Goal: Navigation & Orientation: Find specific page/section

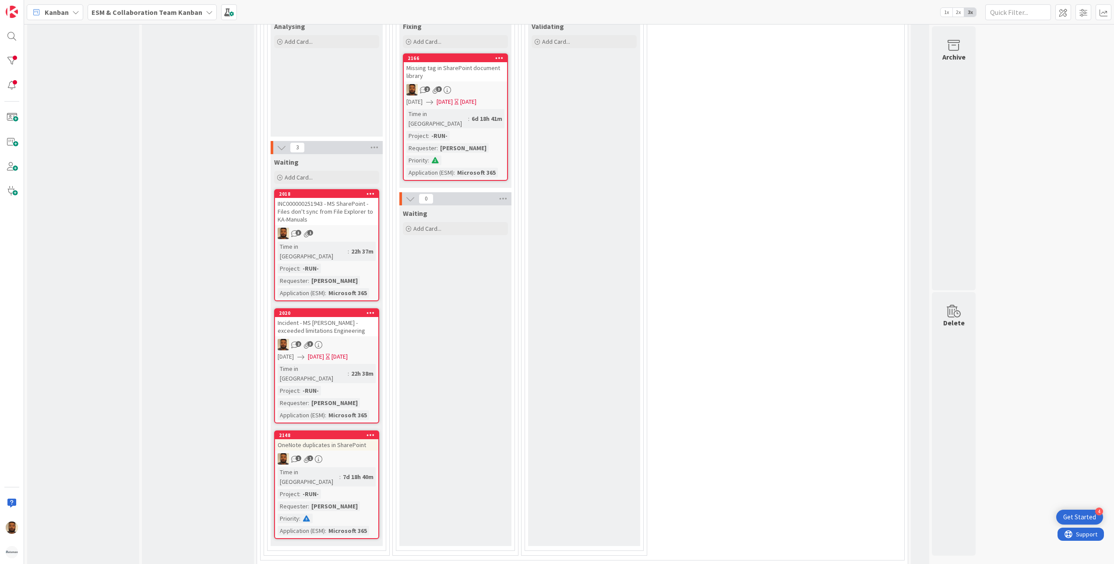
click at [479, 74] on div "Missing tag in SharePoint document library" at bounding box center [455, 71] width 103 height 19
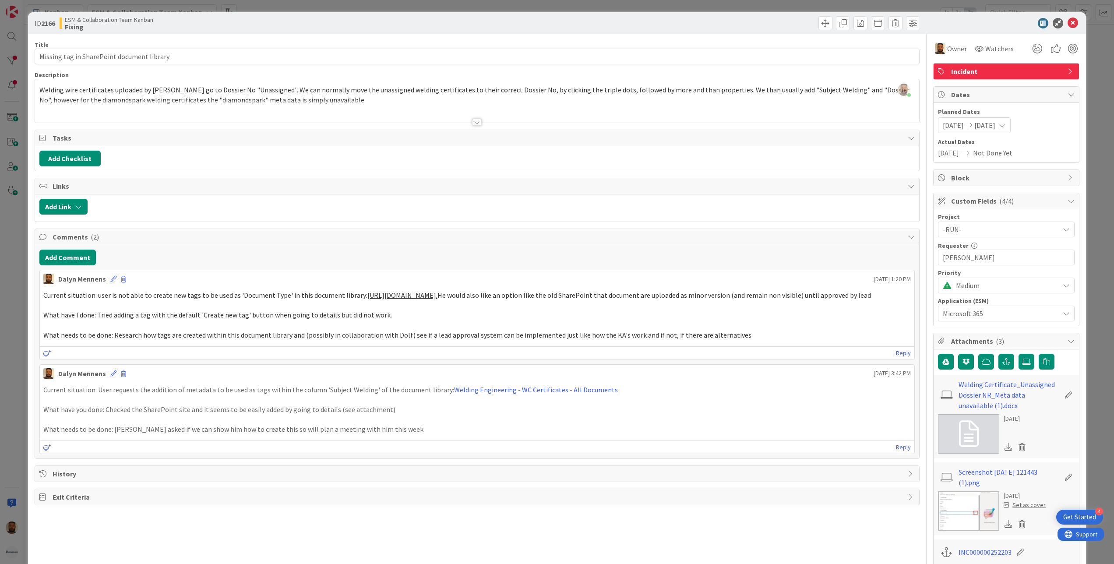
click at [1011, 130] on div "[DATE] [DATE]" at bounding box center [974, 125] width 73 height 16
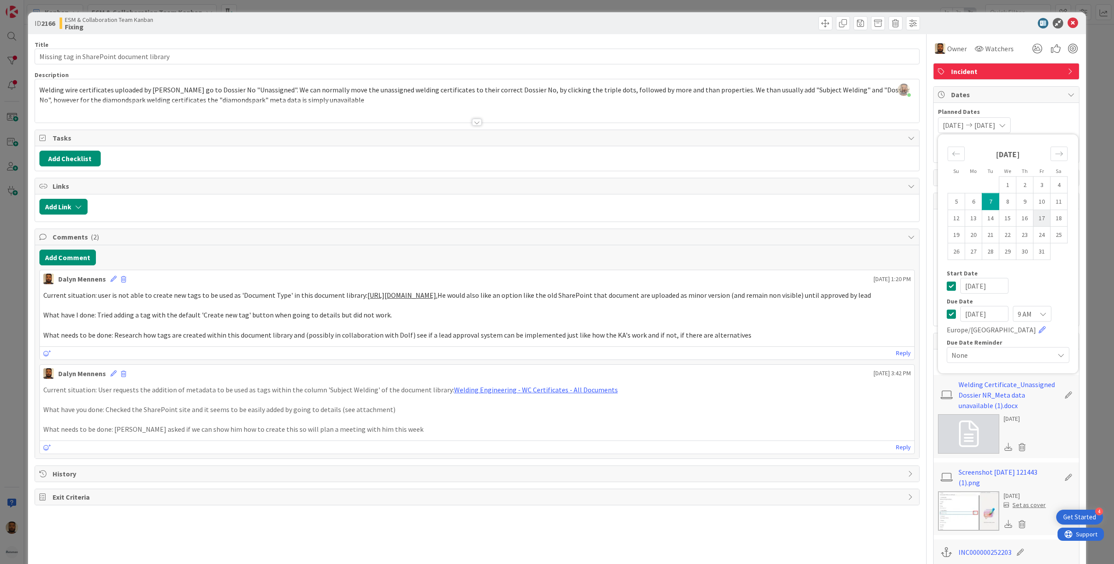
click at [1034, 221] on td "17" at bounding box center [1042, 218] width 17 height 17
type input "[DATE]"
click at [1034, 221] on td "17" at bounding box center [1042, 218] width 17 height 17
type input "[DATE]"
click at [1068, 24] on icon at bounding box center [1073, 23] width 11 height 11
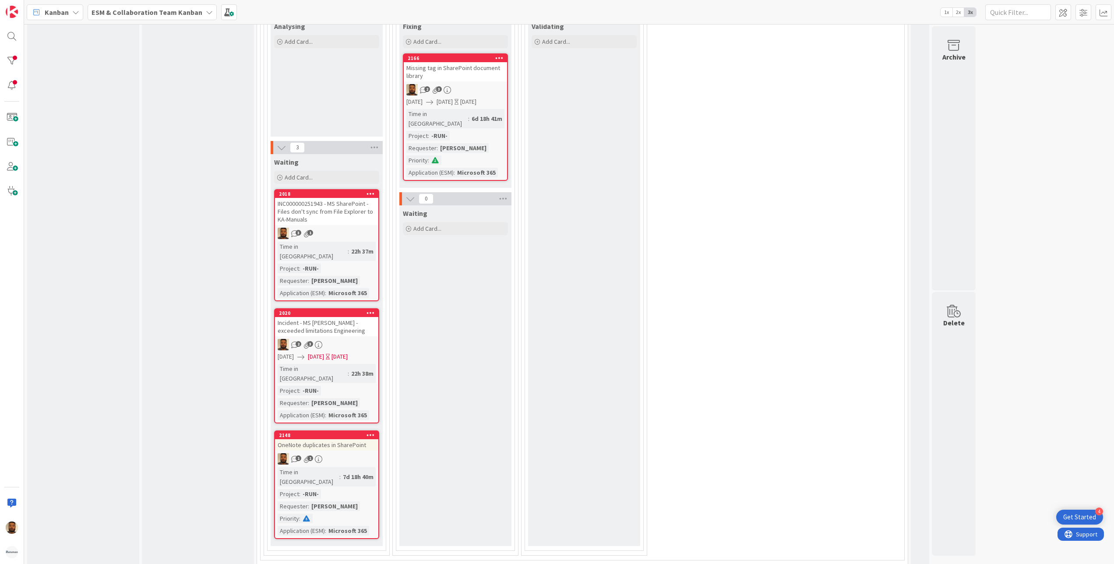
click at [356, 328] on div "2020 Incident - MS [PERSON_NAME] - exceeded limitations Engineering 2 3 [DATE] …" at bounding box center [326, 365] width 105 height 115
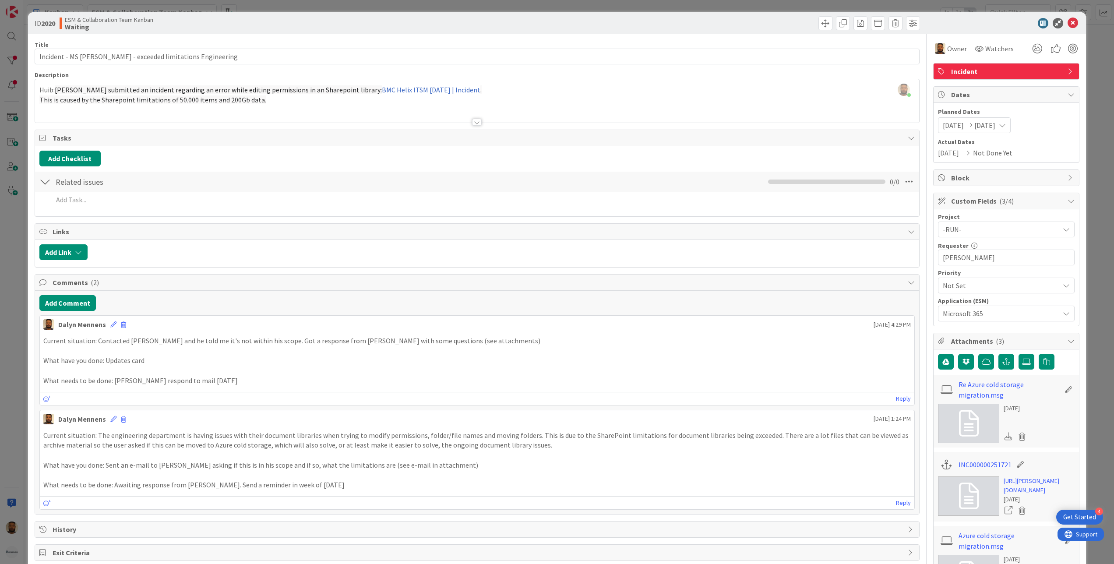
click at [1006, 128] on icon at bounding box center [1002, 125] width 7 height 7
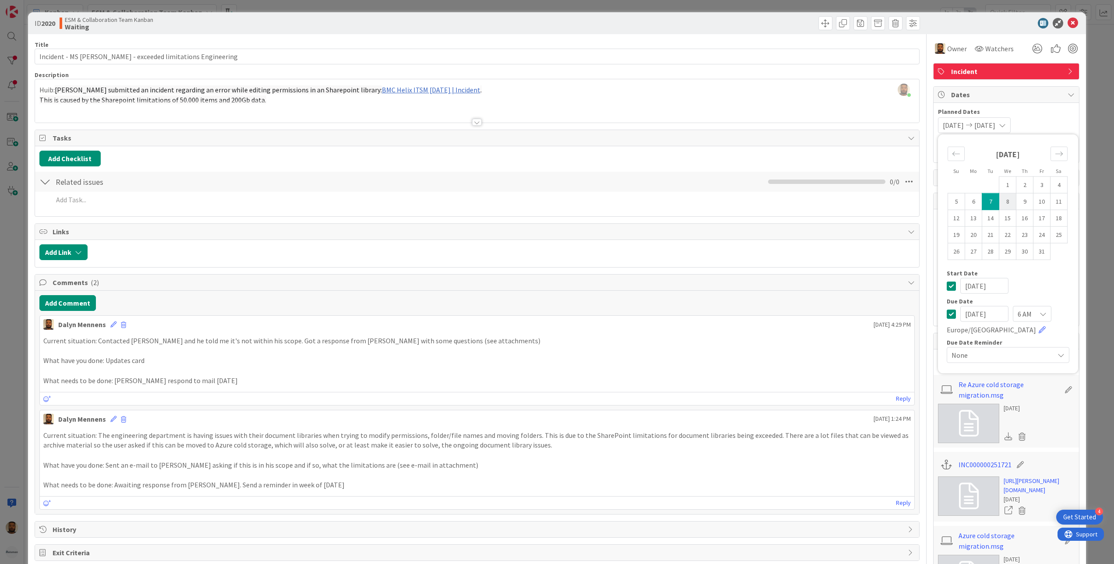
click at [999, 196] on td "8" at bounding box center [1007, 201] width 17 height 17
type input "[DATE]"
click at [999, 196] on td "8" at bounding box center [1007, 201] width 17 height 17
type input "[DATE]"
click at [1068, 21] on icon at bounding box center [1073, 23] width 11 height 11
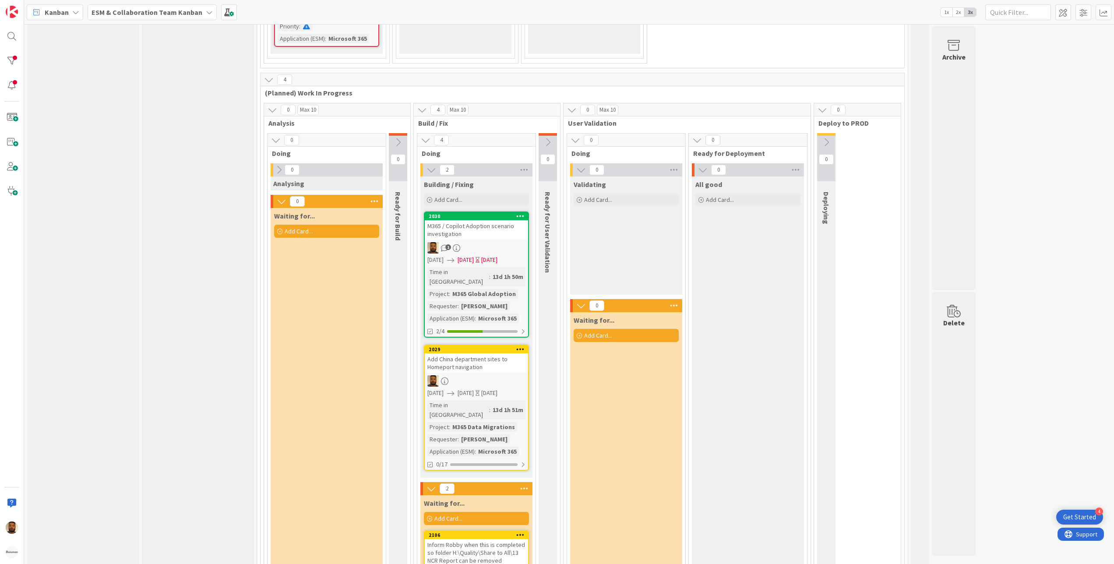
scroll to position [942, 0]
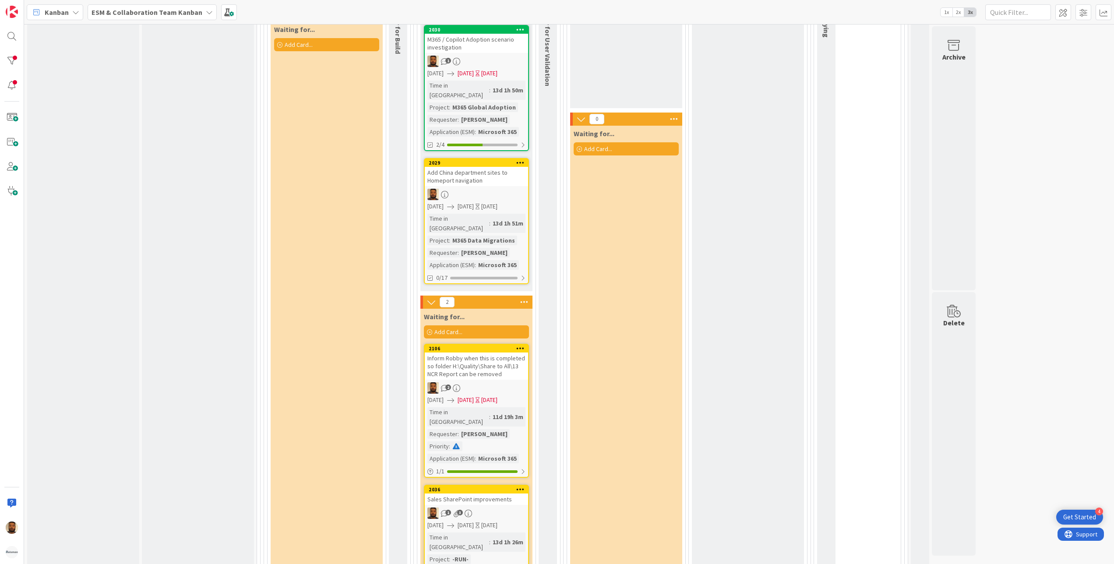
click at [500, 353] on div "Inform Robby when this is completed so folder H:\Quality\Share to All\13 NCR Re…" at bounding box center [476, 366] width 103 height 27
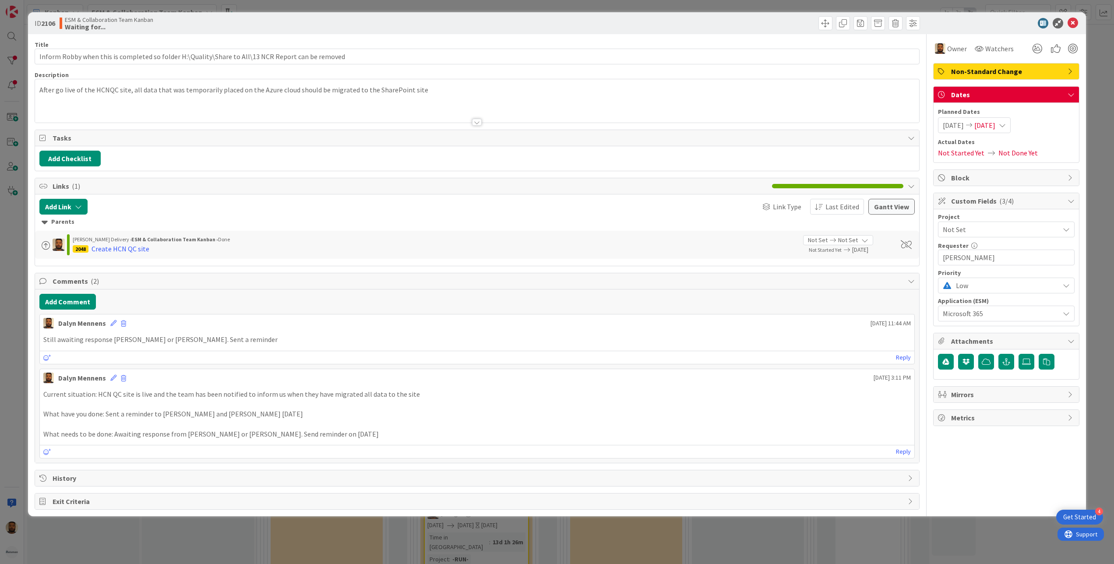
click at [995, 121] on span "[DATE]" at bounding box center [984, 125] width 21 height 11
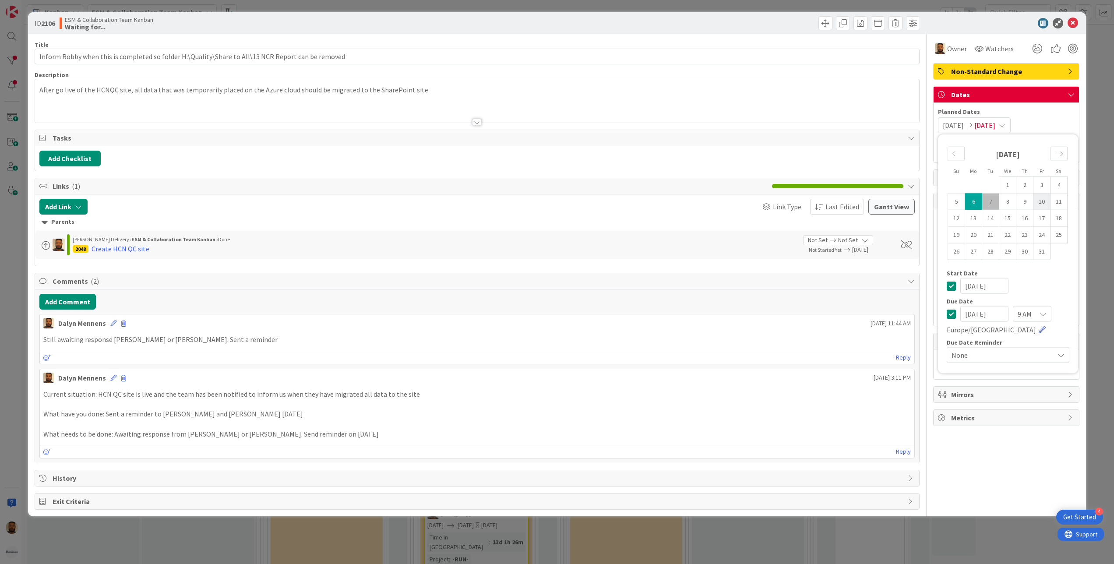
click at [1040, 206] on td "10" at bounding box center [1042, 201] width 17 height 17
type input "[DATE]"
click at [1040, 206] on td "10" at bounding box center [1042, 201] width 17 height 17
type input "[DATE]"
click at [1076, 23] on icon at bounding box center [1073, 23] width 11 height 11
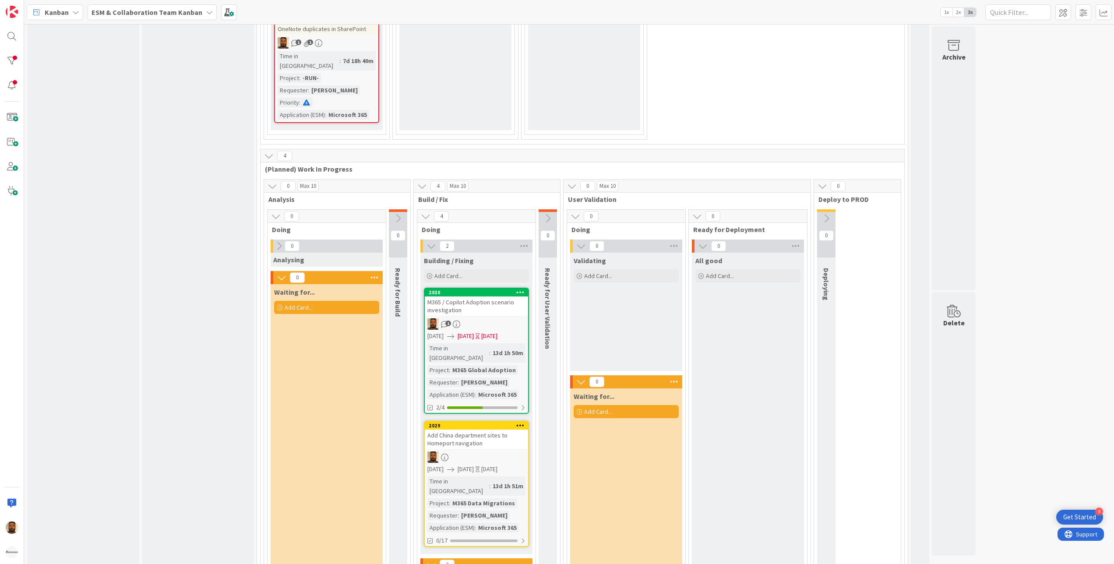
click at [501, 296] on div "M365 / Copilot Adoption scenario investigation" at bounding box center [476, 305] width 103 height 19
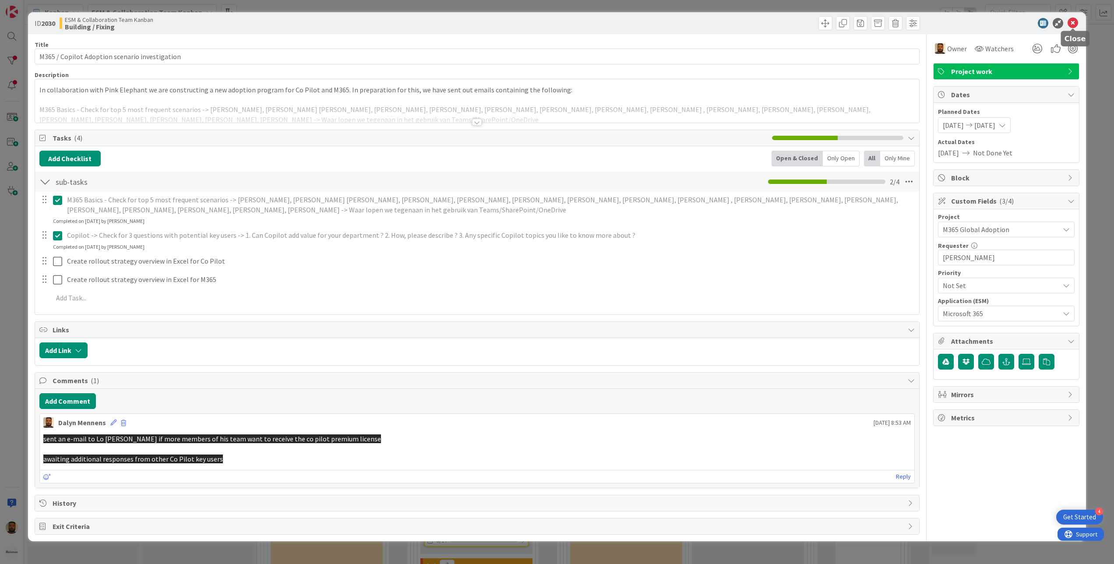
click at [1076, 24] on icon at bounding box center [1073, 23] width 11 height 11
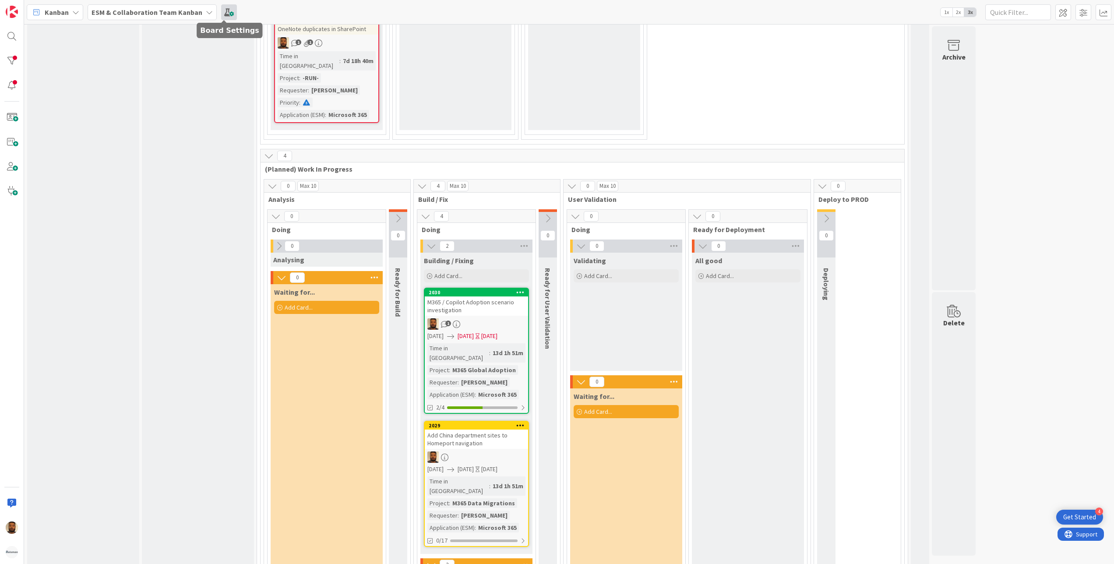
click at [231, 9] on span at bounding box center [229, 12] width 16 height 16
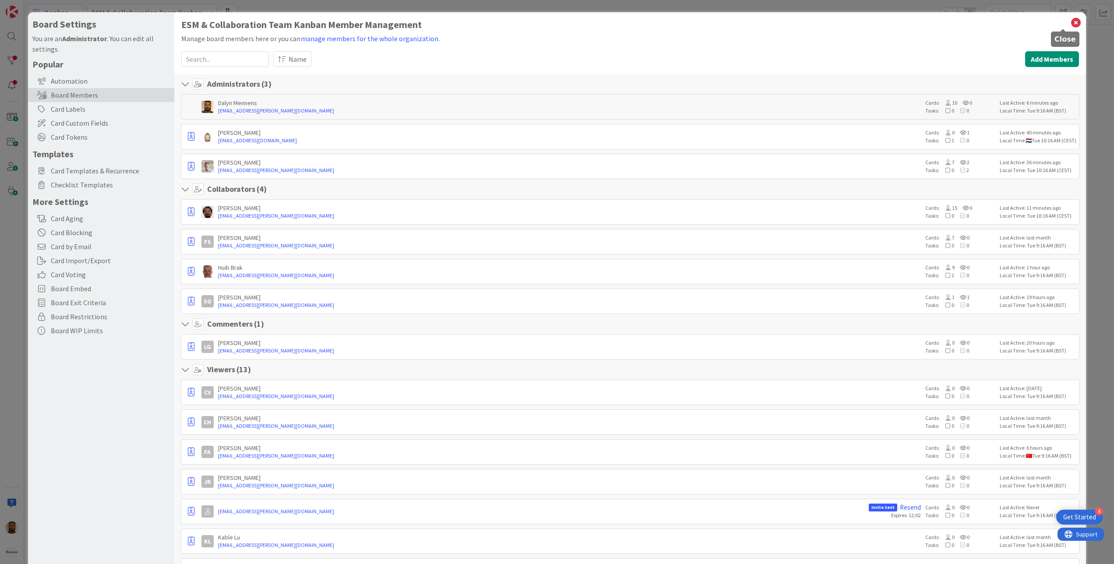
click at [1070, 24] on icon at bounding box center [1075, 23] width 11 height 12
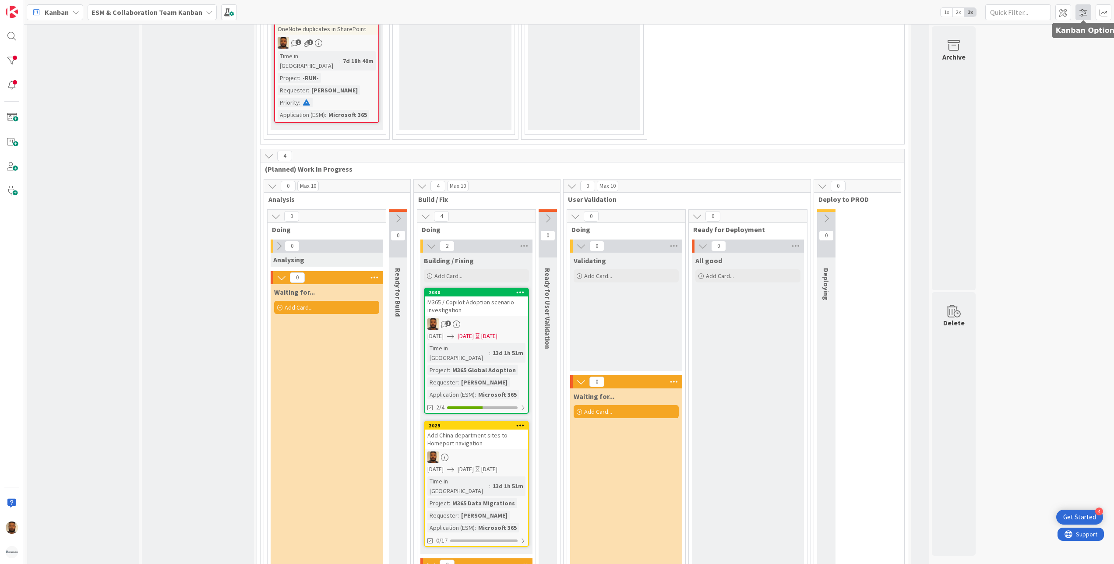
click at [1080, 8] on span at bounding box center [1084, 12] width 16 height 16
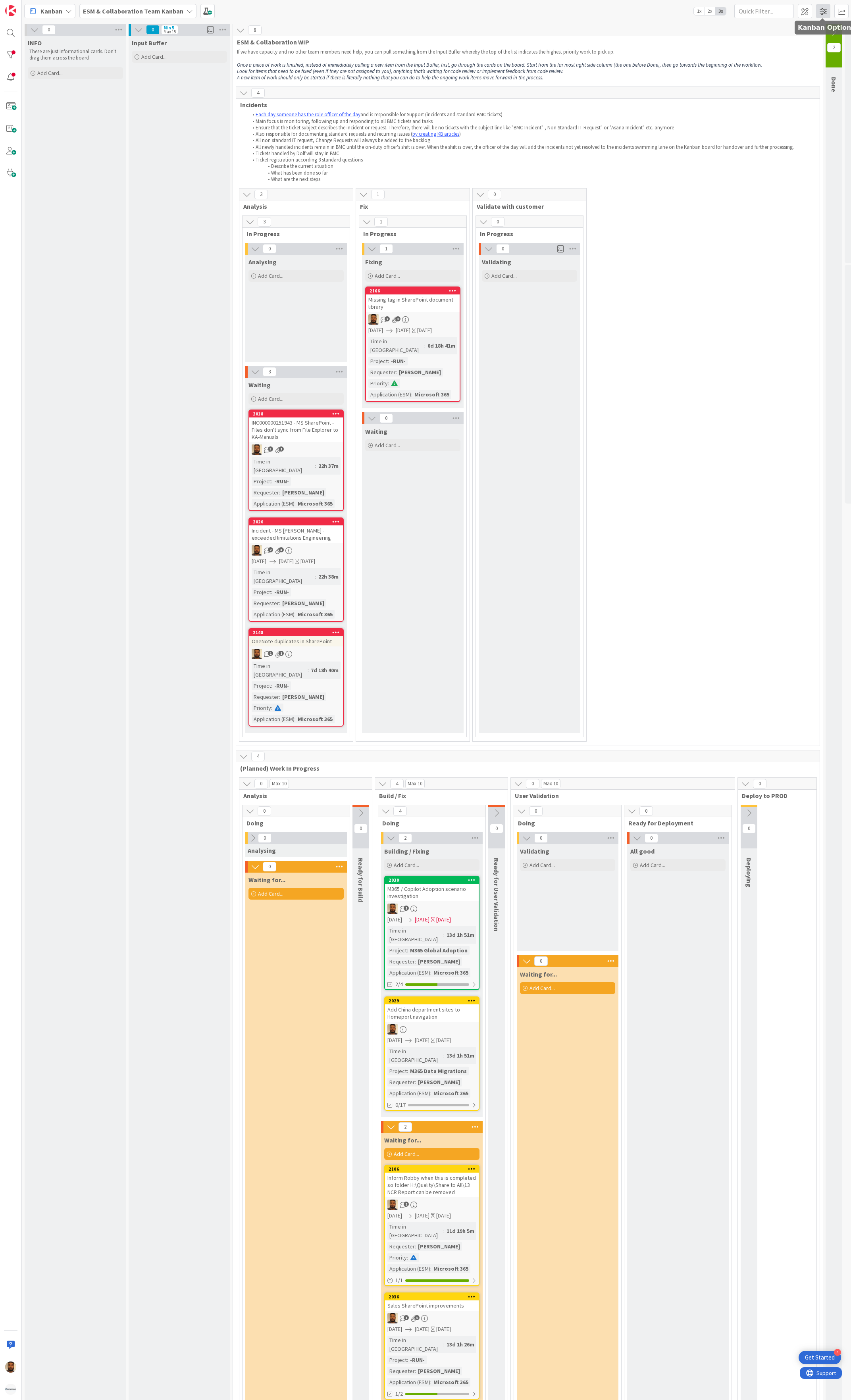
click at [821, 12] on span at bounding box center [823, 11] width 15 height 14
click at [791, 184] on button "Select" at bounding box center [807, 184] width 40 height 8
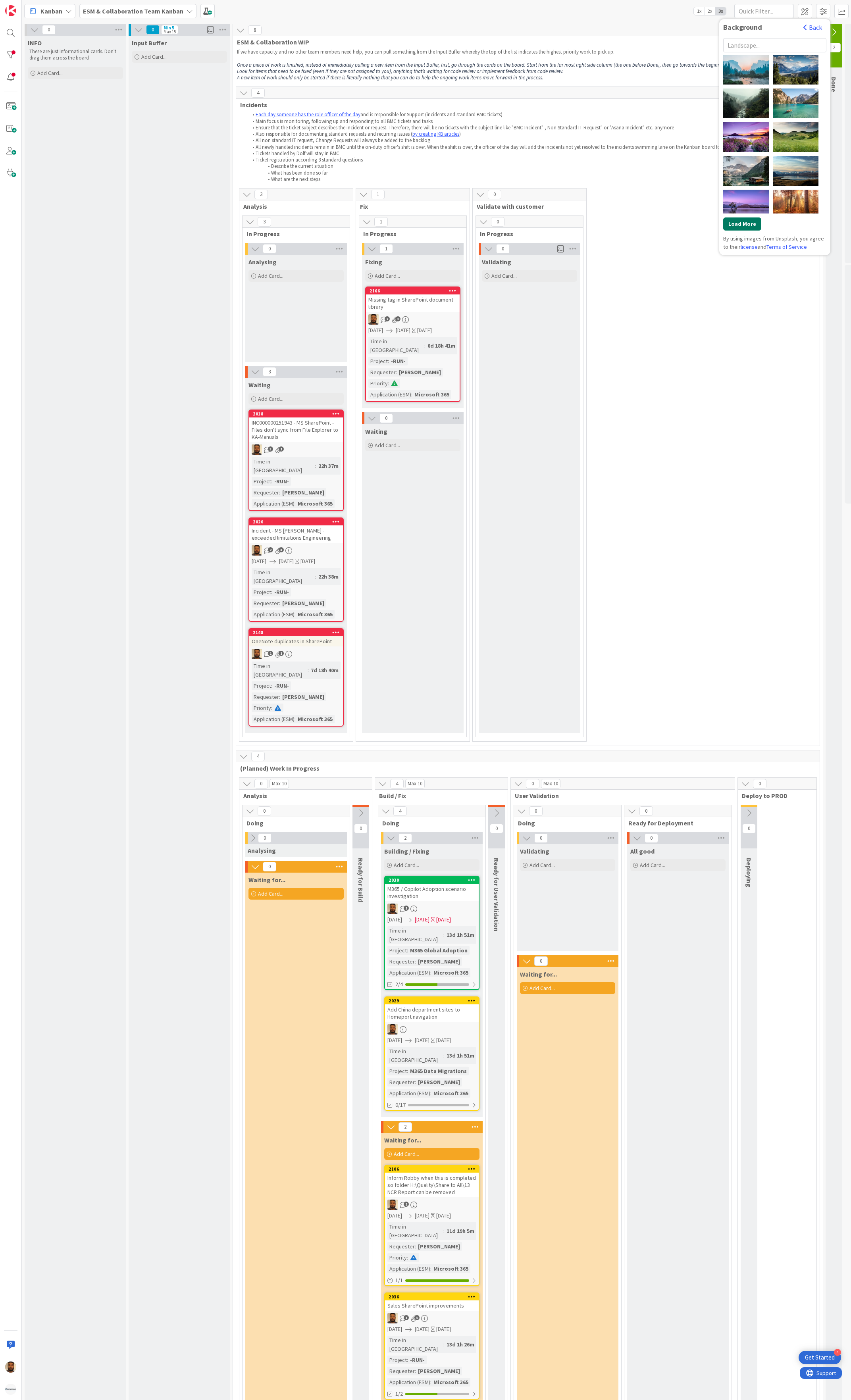
click at [754, 226] on button "Load More" at bounding box center [742, 224] width 38 height 13
click at [746, 227] on button "Load More" at bounding box center [742, 224] width 38 height 13
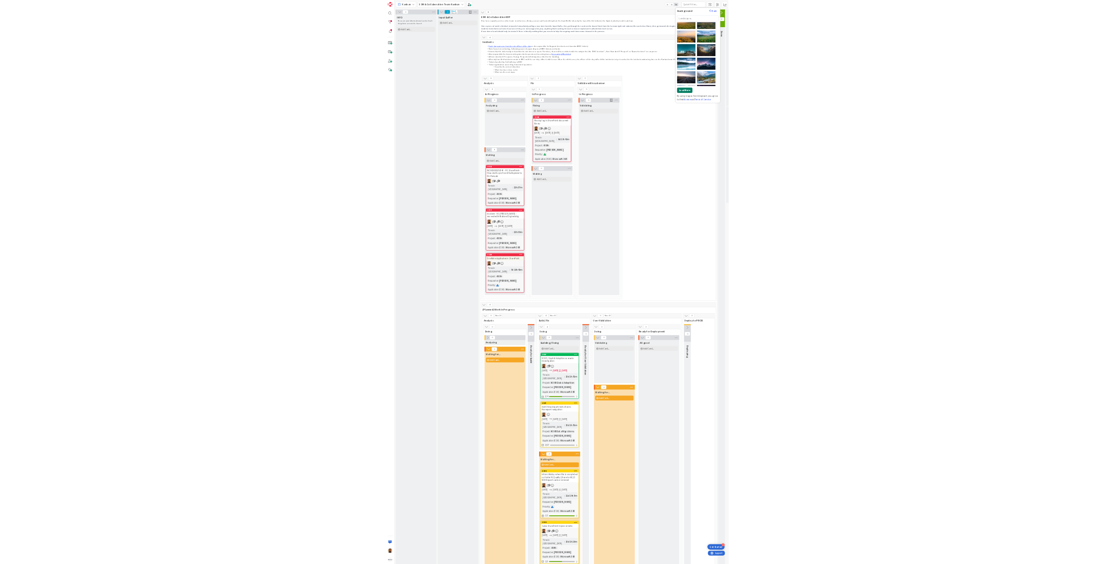
scroll to position [263, 0]
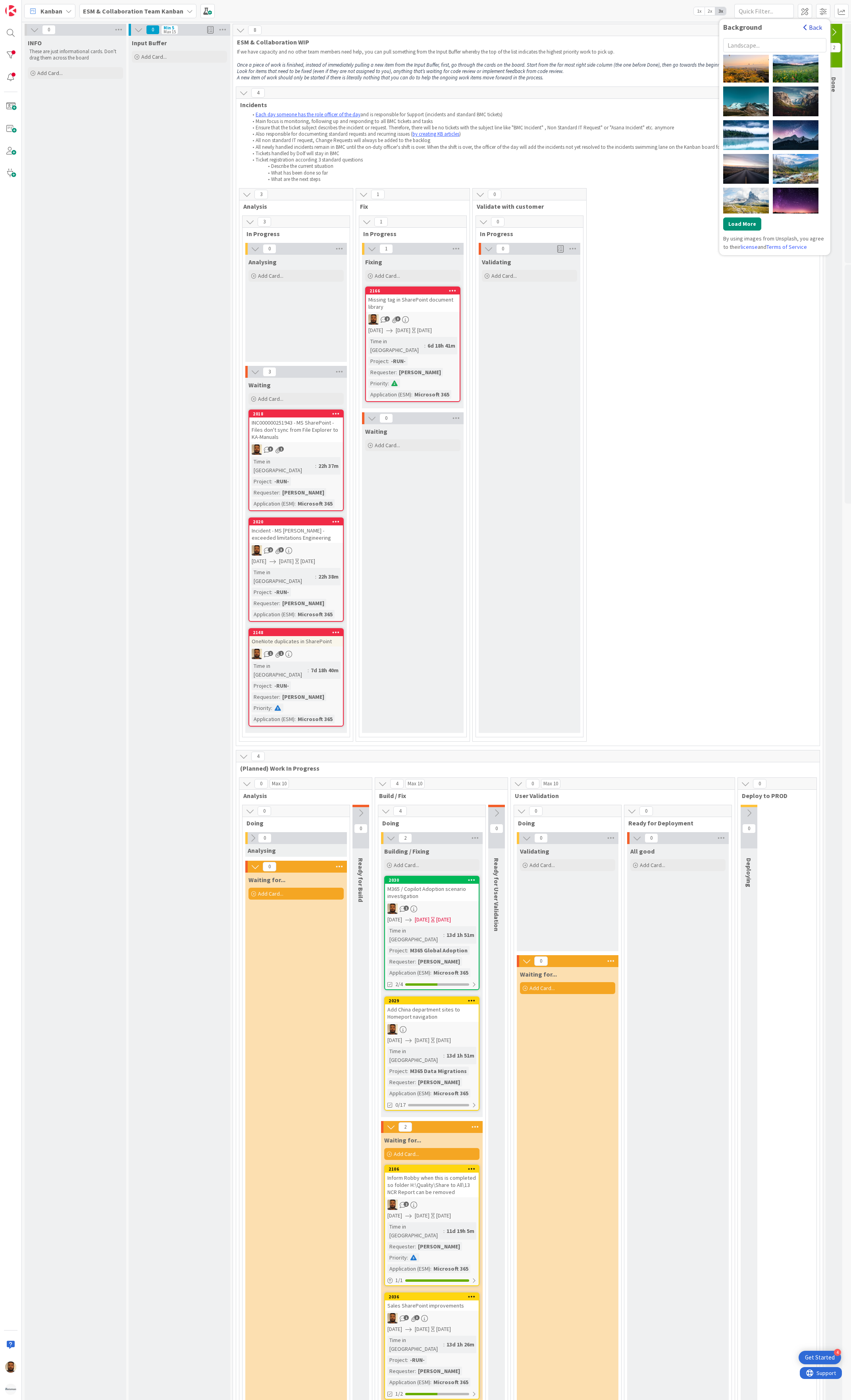
click at [805, 26] on span "button" at bounding box center [805, 27] width 4 height 6
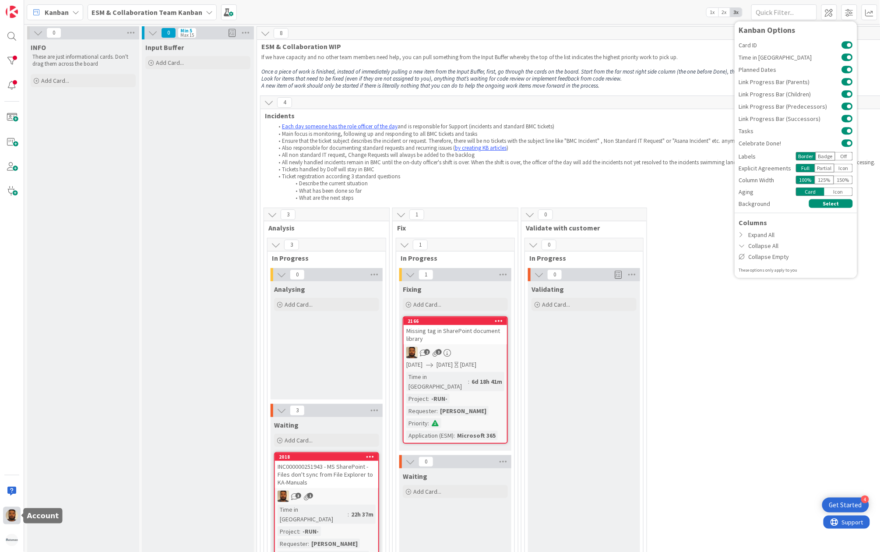
click at [13, 512] on img at bounding box center [12, 515] width 12 height 12
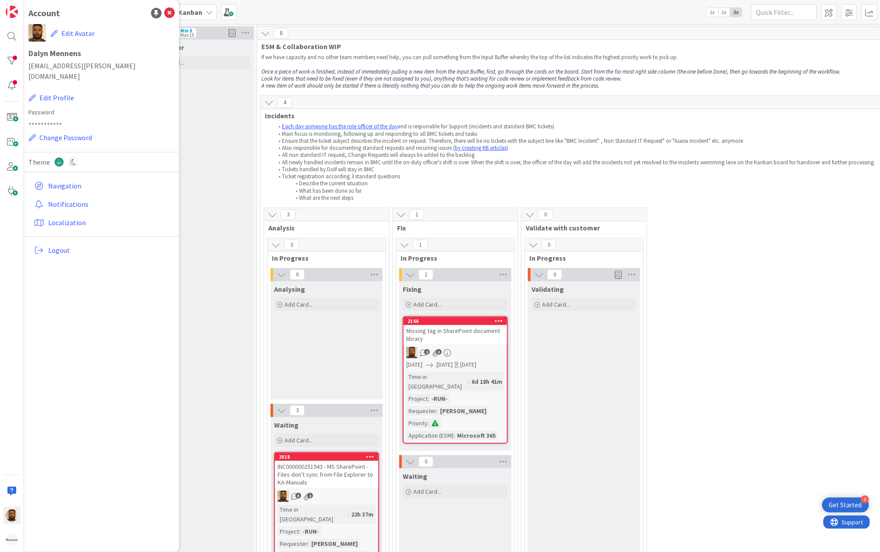
click at [67, 157] on div "Theme" at bounding box center [101, 167] width 146 height 20
click at [69, 157] on icon at bounding box center [73, 162] width 10 height 10
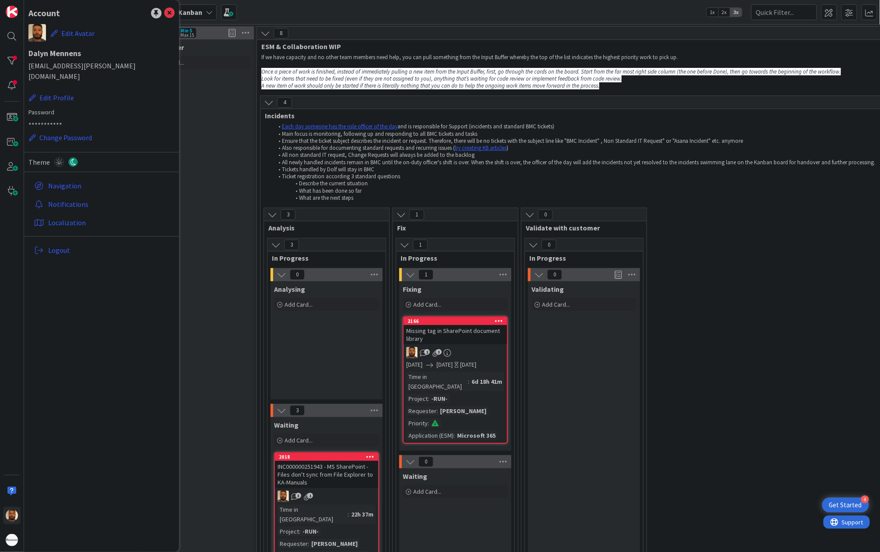
click at [838, 224] on div "3 Analysis 3 In Progress 0 Analysing Add Card... 3 Waiting Add Card... 2018 INC…" at bounding box center [582, 515] width 640 height 615
